Goal: Information Seeking & Learning: Learn about a topic

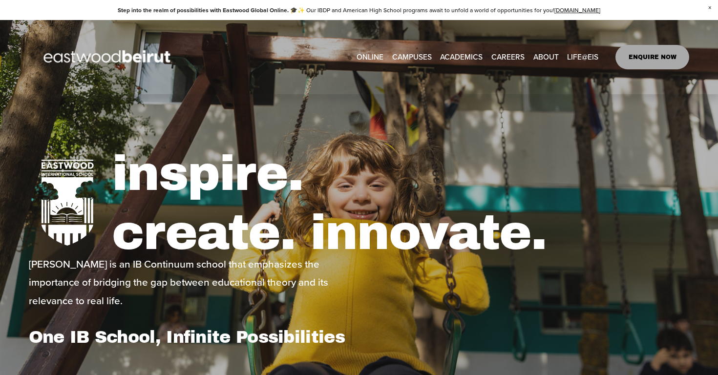
click at [657, 8] on span "Close Announcement" at bounding box center [710, 8] width 17 height 16
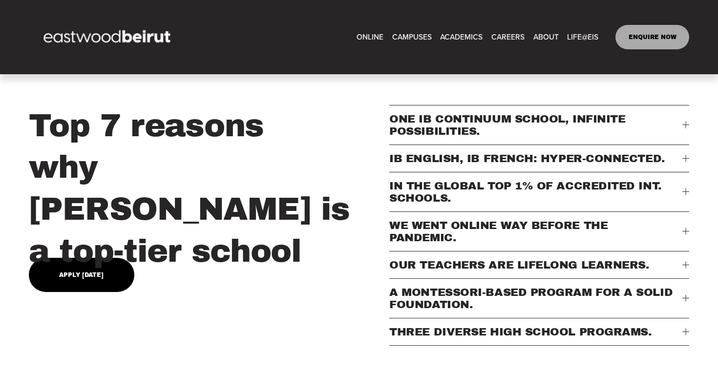
scroll to position [306, 0]
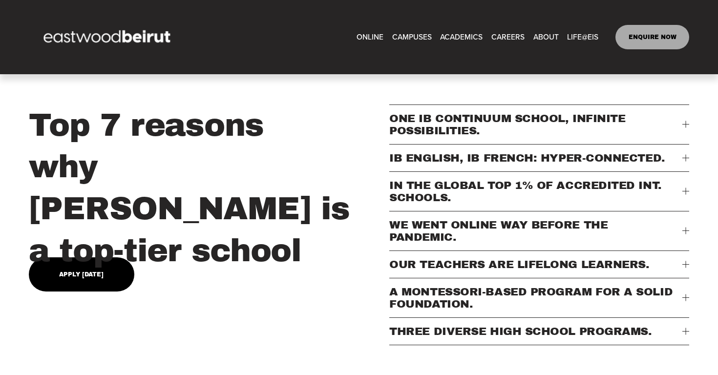
click at [0, 0] on span "About" at bounding box center [0, 0] width 0 height 0
type input "*****"
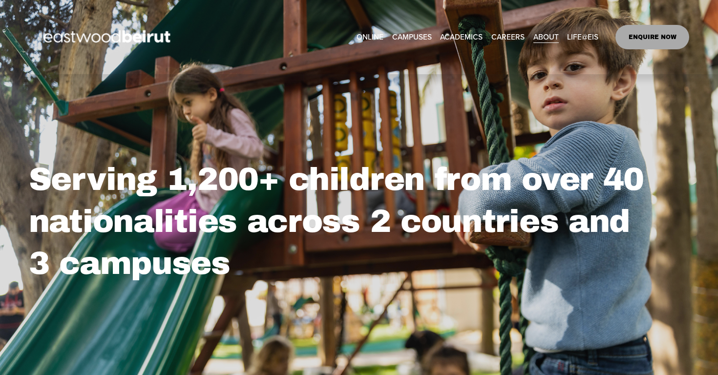
click at [0, 0] on span "IB-MYP Middle School" at bounding box center [0, 0] width 0 height 0
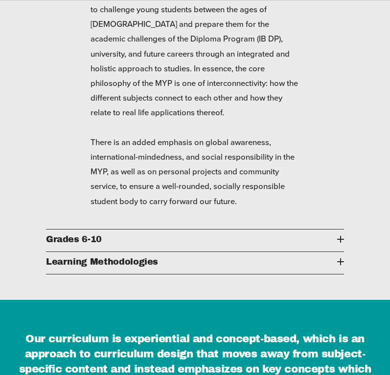
scroll to position [1088, 0]
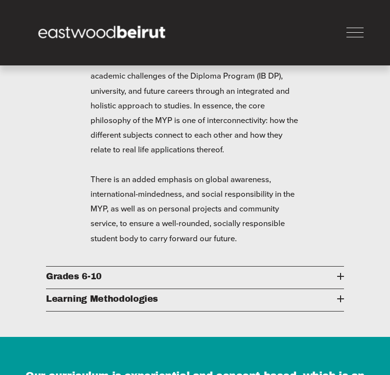
click at [334, 272] on span "Grades 6-10" at bounding box center [191, 277] width 291 height 10
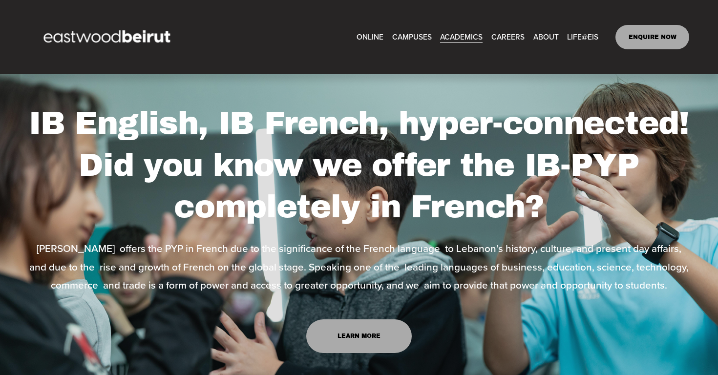
scroll to position [5969, 0]
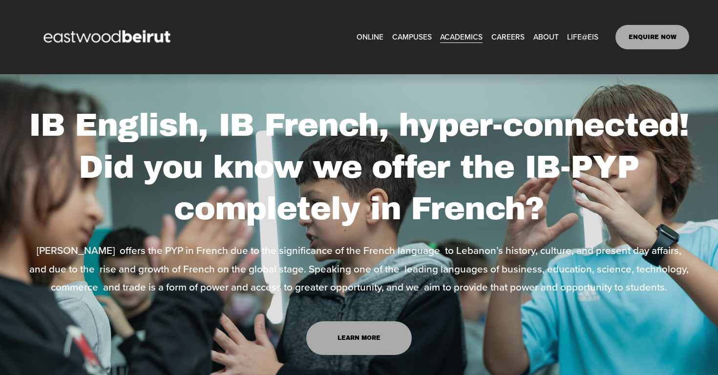
click at [352, 322] on link "Learn more" at bounding box center [359, 339] width 106 height 34
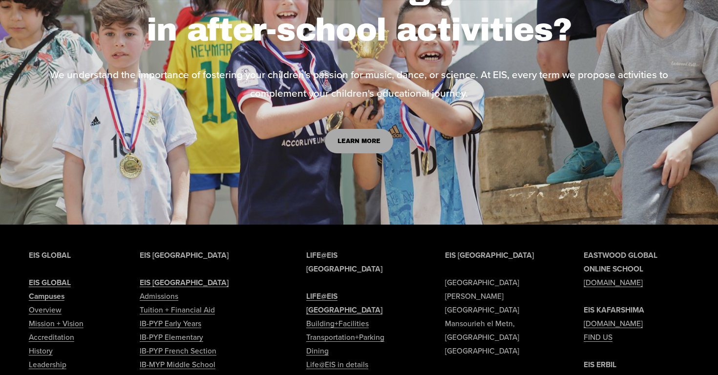
scroll to position [4015, 0]
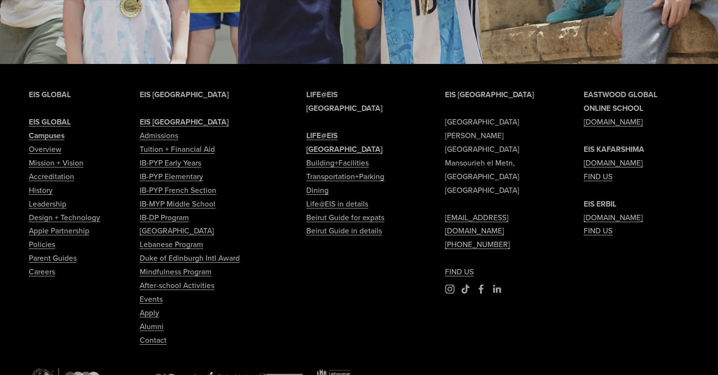
click at [56, 116] on strong "EIS GLOBAL" at bounding box center [50, 121] width 42 height 11
click at [51, 130] on strong "Campuses" at bounding box center [47, 135] width 36 height 11
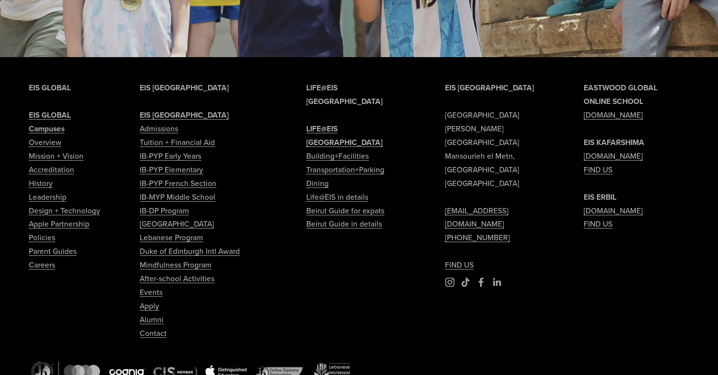
scroll to position [4020, 0]
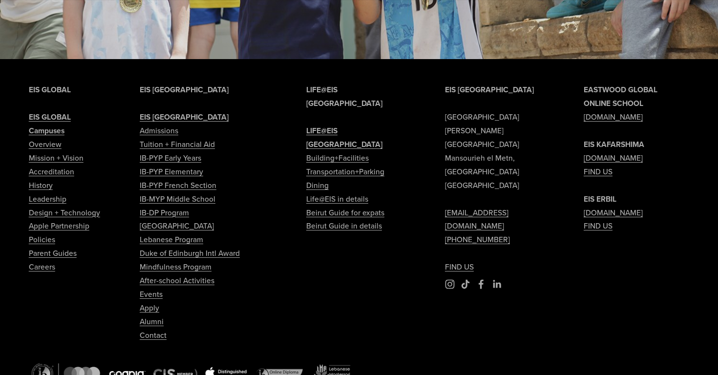
click at [163, 138] on link "Tuition + Financial Aid" at bounding box center [177, 145] width 75 height 14
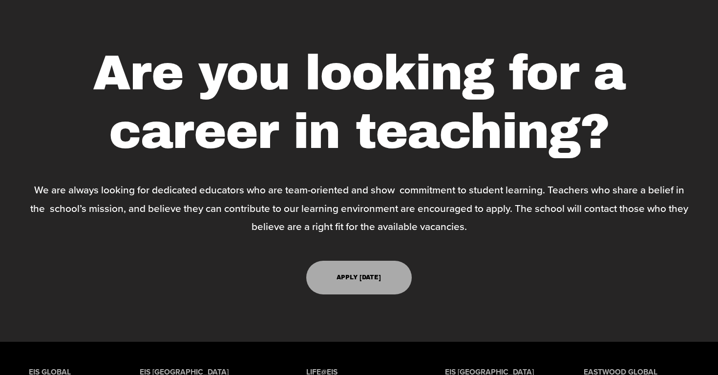
scroll to position [2737, 0]
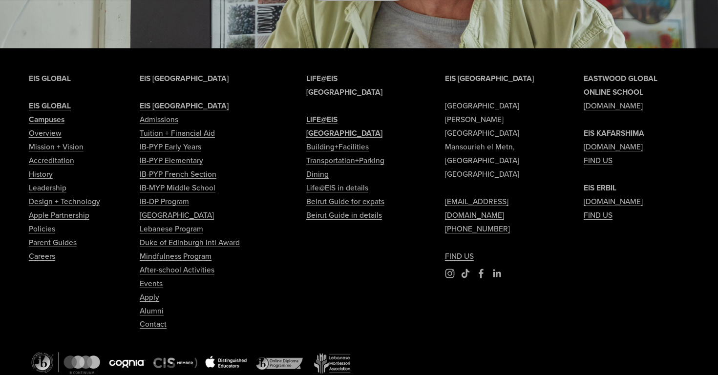
click at [39, 100] on strong "EIS GLOBAL" at bounding box center [50, 105] width 42 height 11
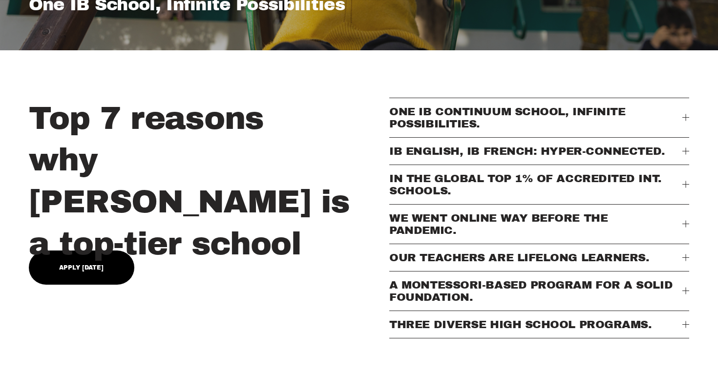
scroll to position [316, 0]
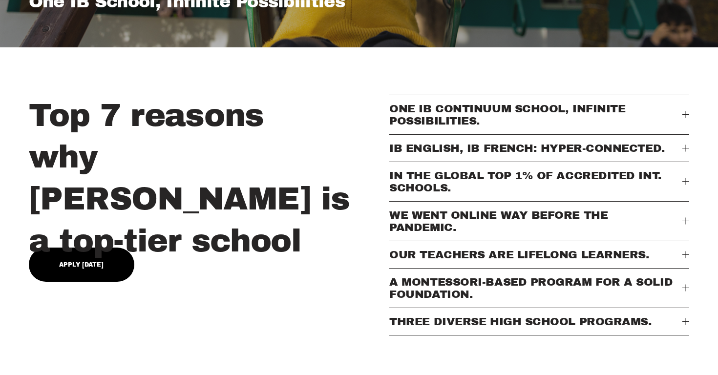
click at [471, 147] on span "IB ENGLISH, IB FRENCH: HYPER-CONNECTED." at bounding box center [536, 148] width 293 height 12
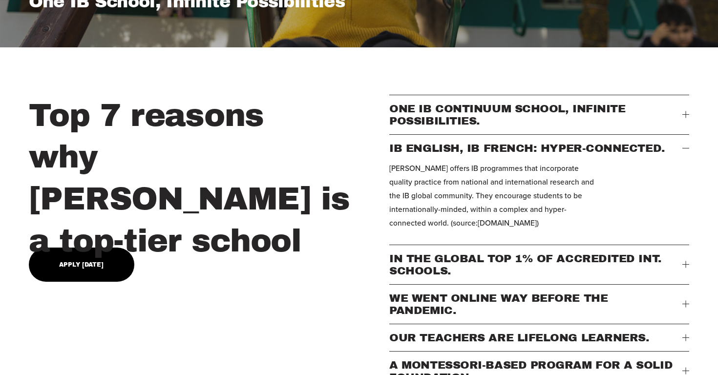
scroll to position [331, 0]
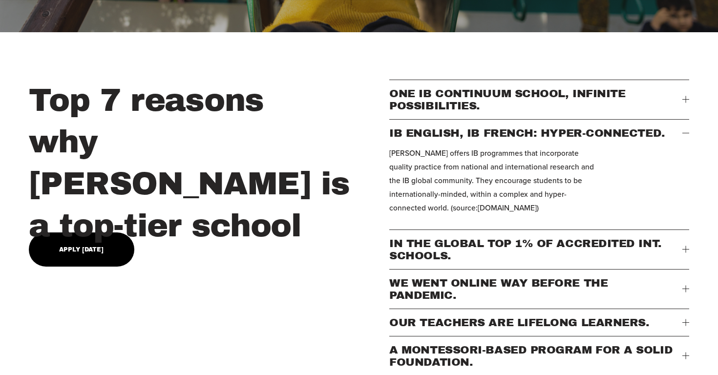
click at [437, 246] on span "IN THE GLOBAL TOP 1% OF ACCREDITED INT. SCHOOLS." at bounding box center [536, 250] width 293 height 24
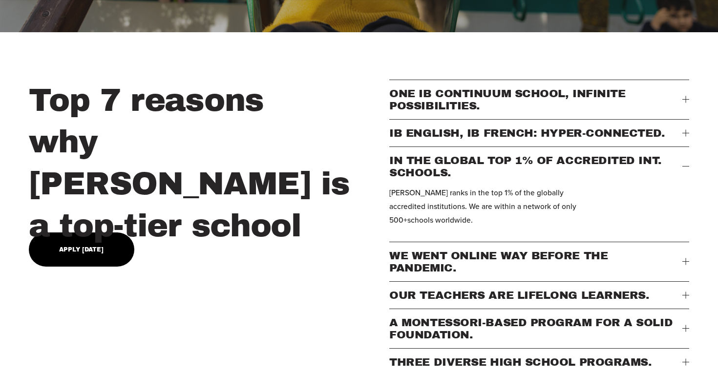
type input "****"
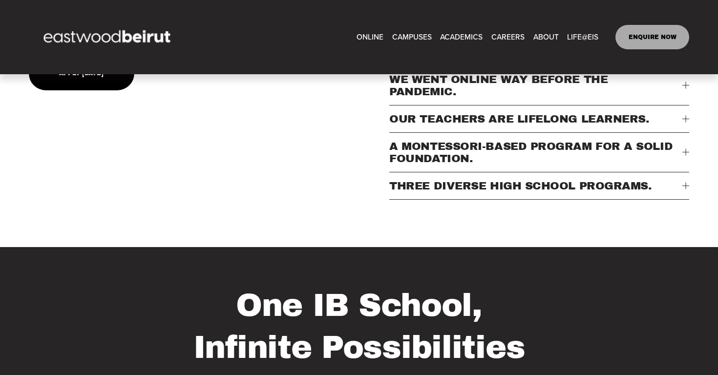
scroll to position [0, 0]
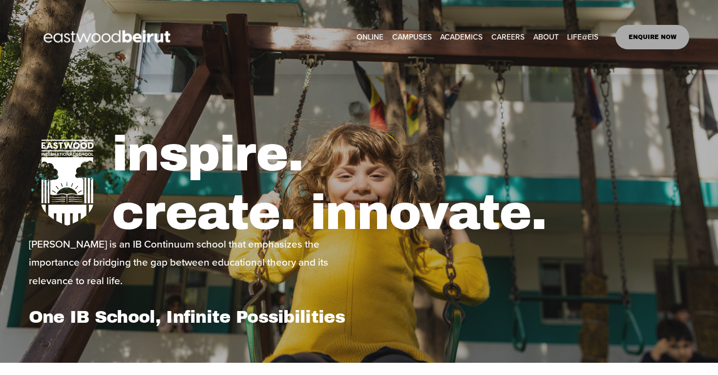
click at [0, 0] on span "Accreditation" at bounding box center [0, 0] width 0 height 0
type input "*****"
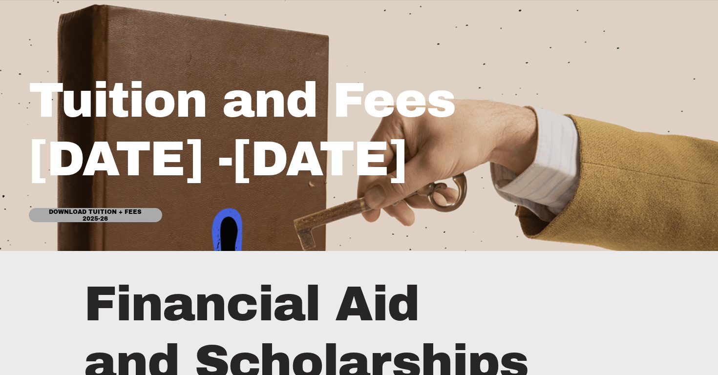
scroll to position [137, 0]
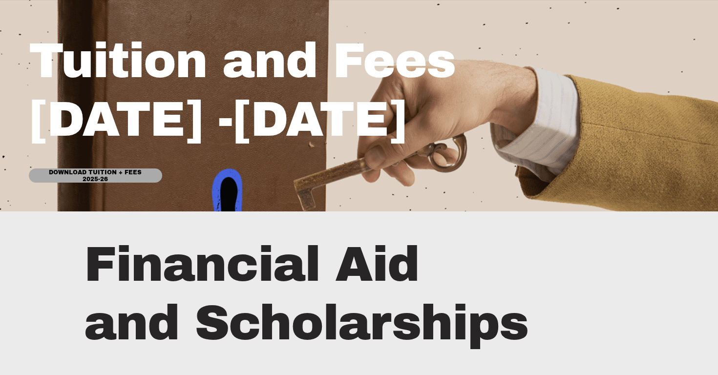
click at [100, 173] on link "Download Tuition + Fees 2025-26" at bounding box center [95, 176] width 133 height 14
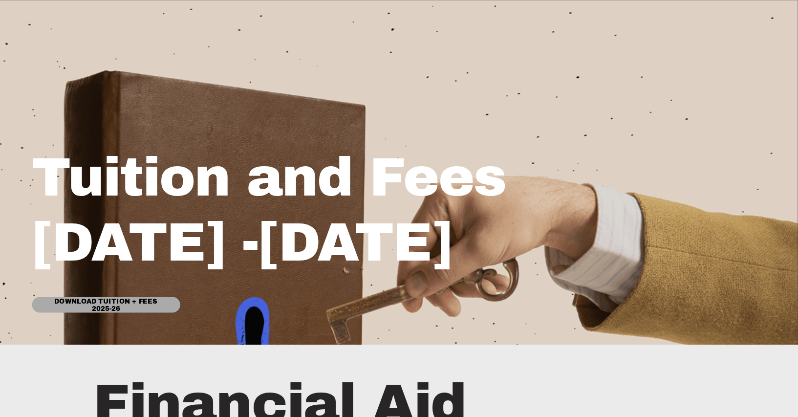
scroll to position [0, 0]
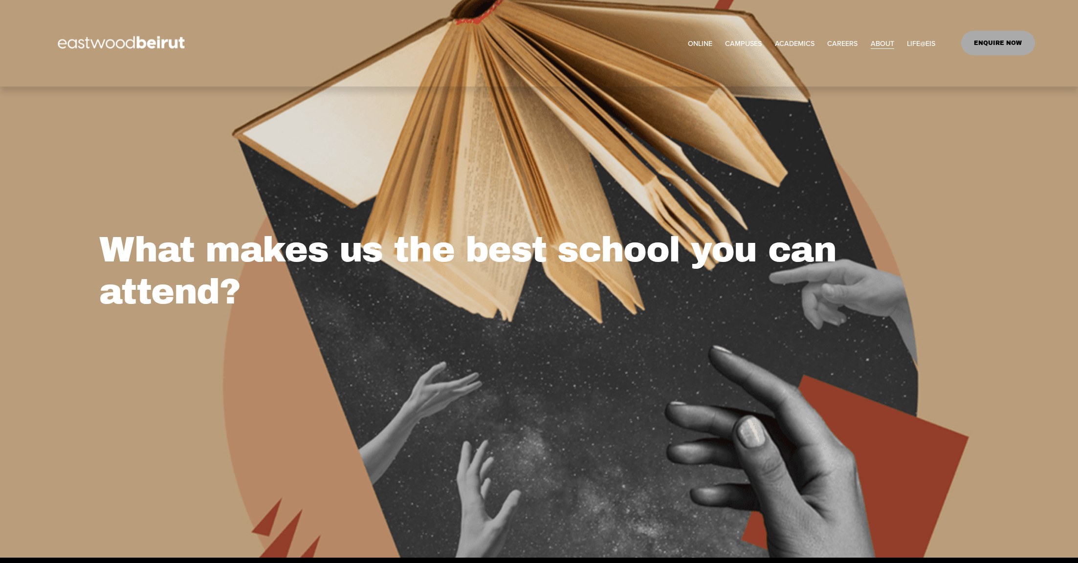
click at [695, 42] on link "ONLINE" at bounding box center [700, 43] width 24 height 14
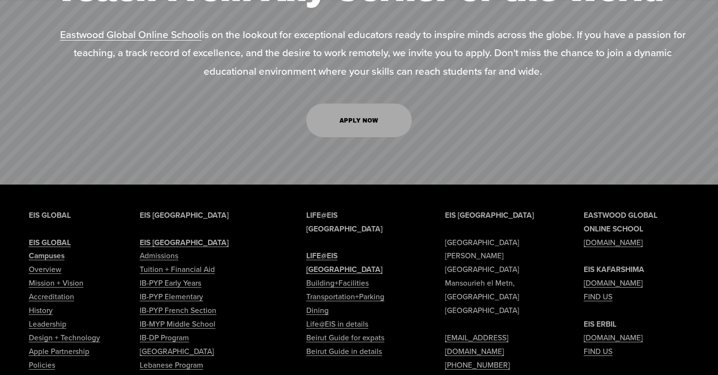
scroll to position [4150, 0]
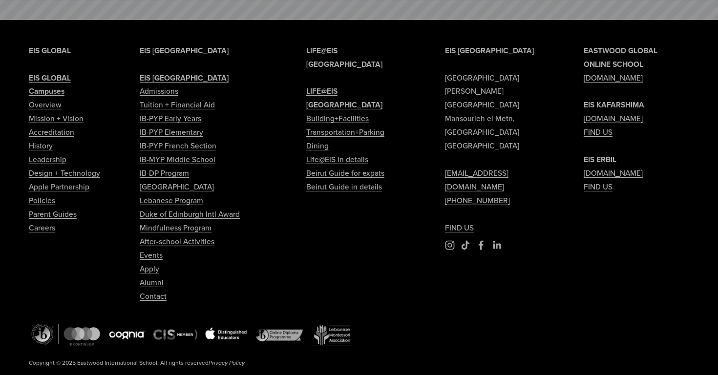
click at [45, 139] on link "History" at bounding box center [41, 146] width 24 height 14
type input "*****"
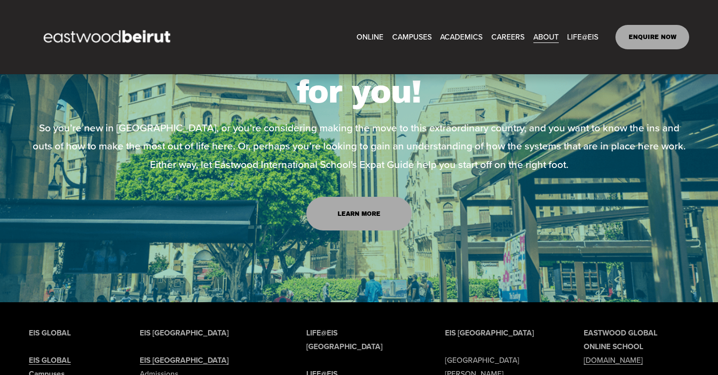
scroll to position [1510, 0]
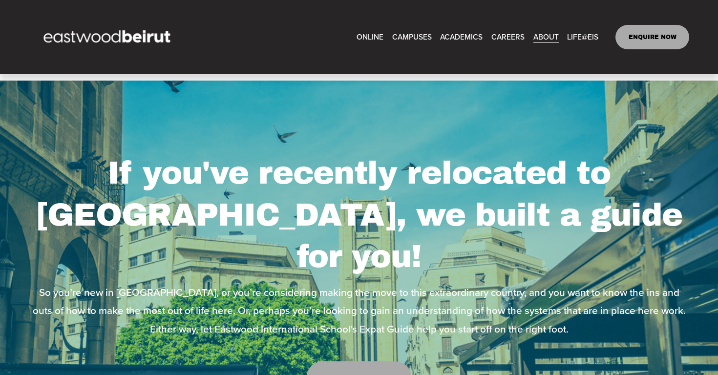
click at [398, 283] on p "So you’re new in Lebanon, or you’re considering making the move to this extraor…" at bounding box center [359, 310] width 661 height 55
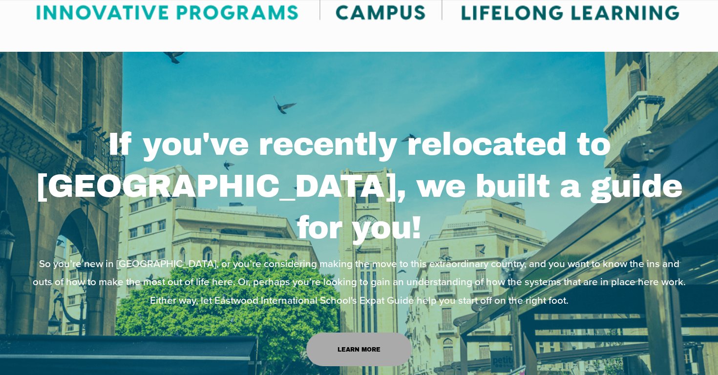
scroll to position [1540, 0]
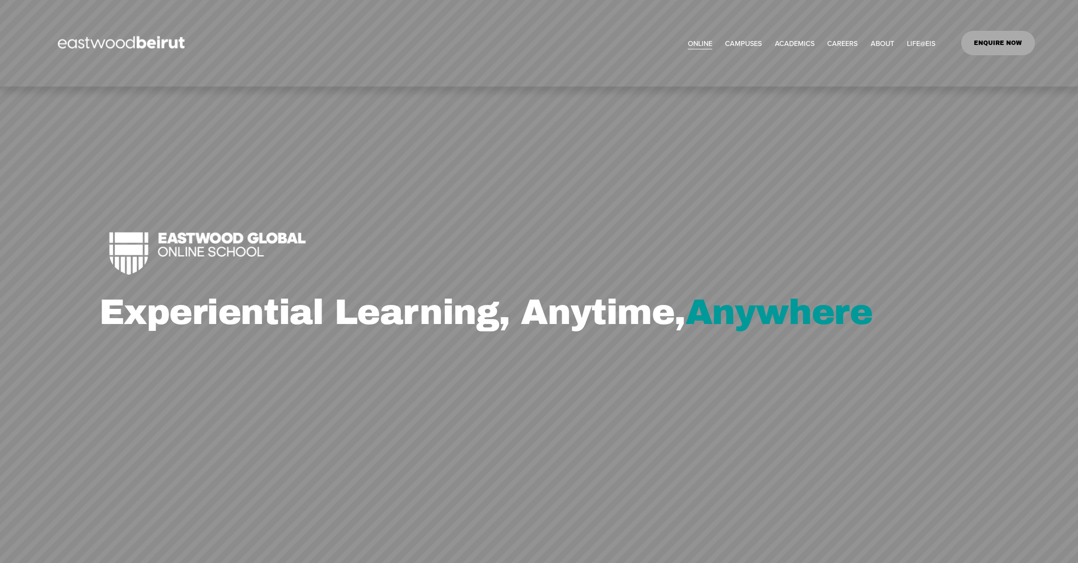
click at [0, 0] on span "IB-MYP Middle School" at bounding box center [0, 0] width 0 height 0
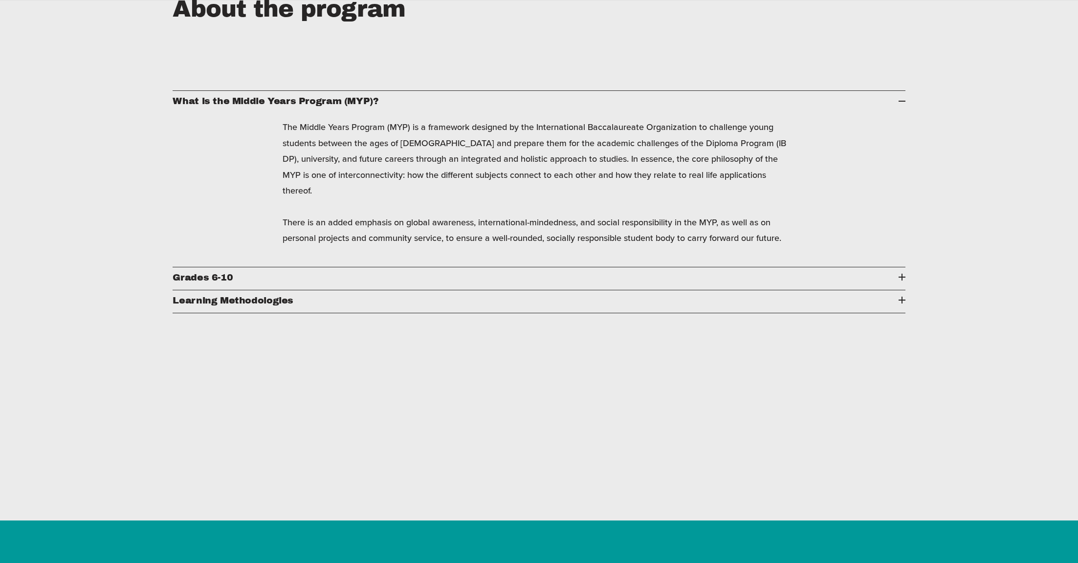
scroll to position [1498, 0]
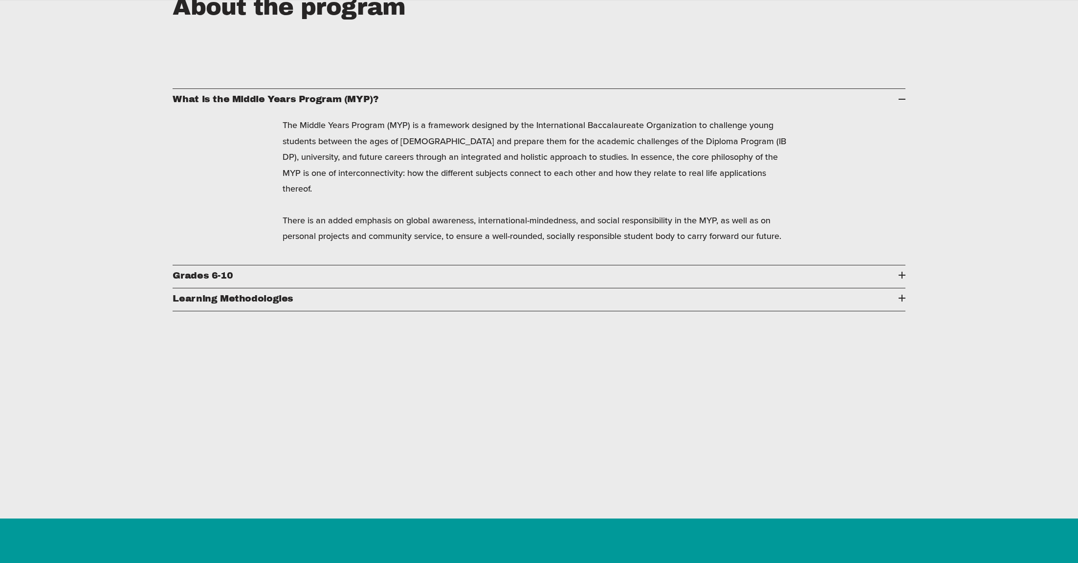
click at [891, 265] on button "Grades 6-10" at bounding box center [539, 276] width 732 height 22
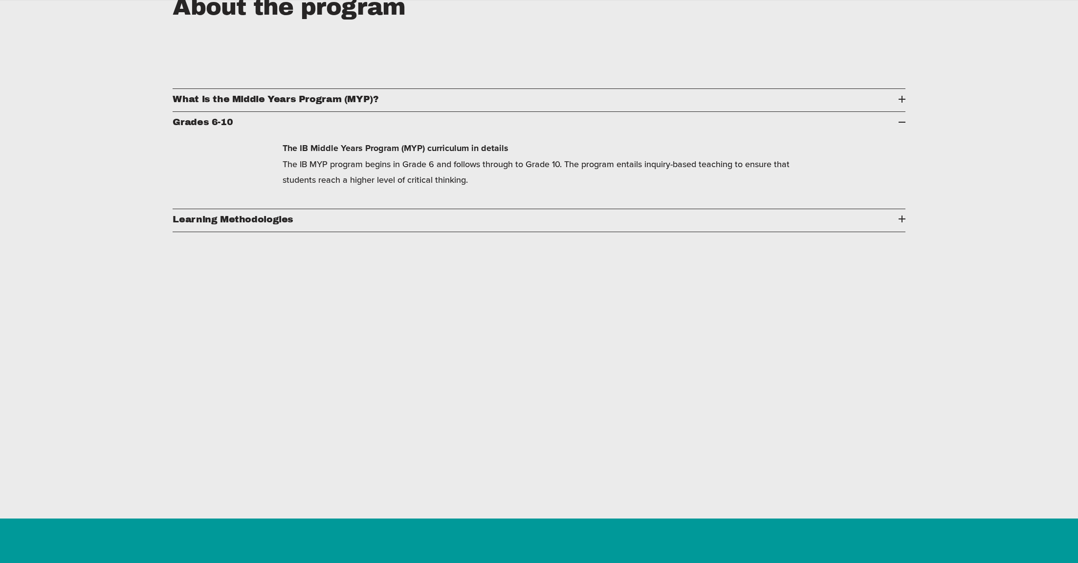
click at [890, 221] on span "Learning Methodologies" at bounding box center [535, 219] width 725 height 10
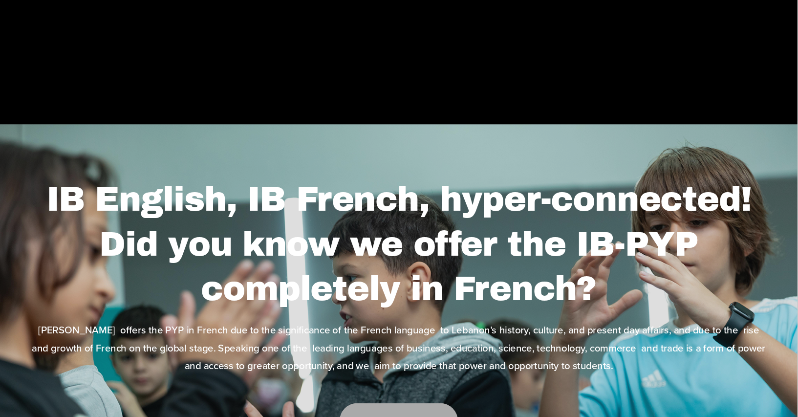
scroll to position [6903, 0]
